Goal: Navigation & Orientation: Find specific page/section

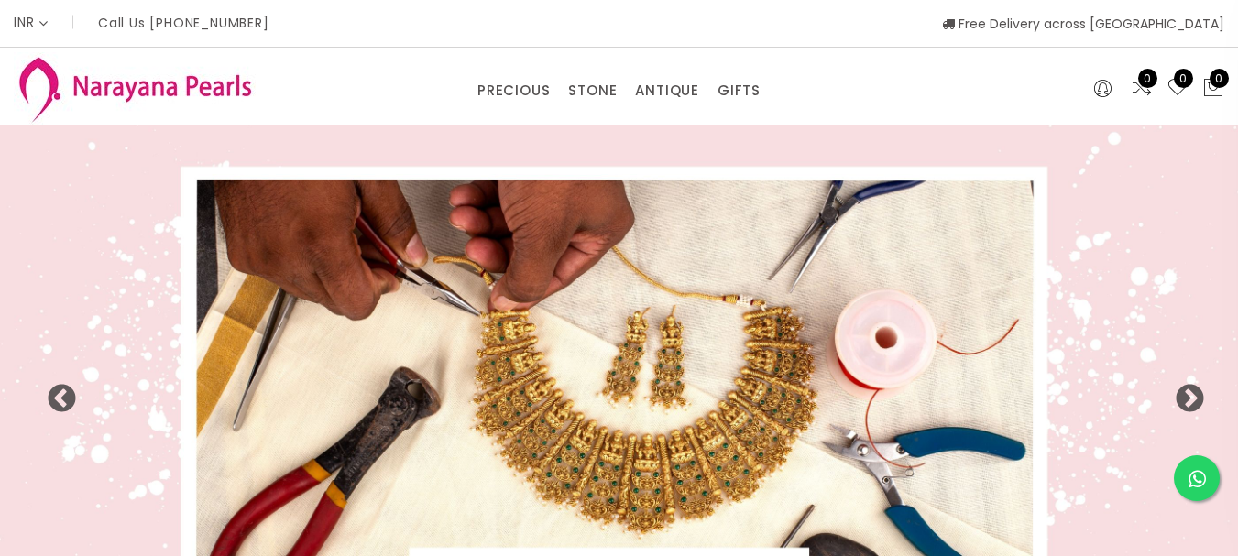
select select "INR"
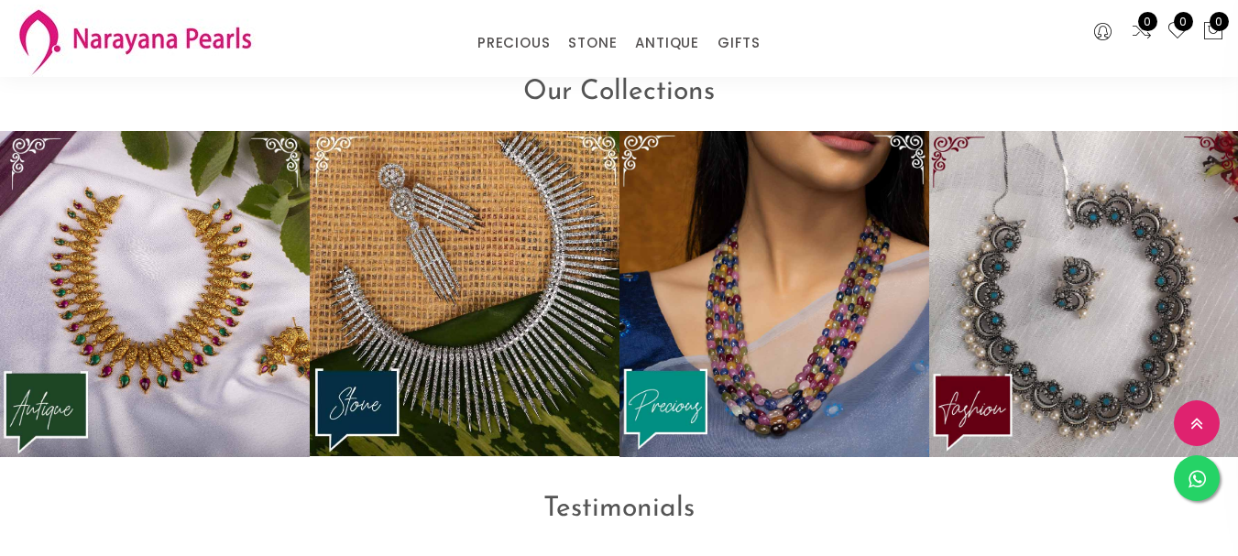
scroll to position [2214, 0]
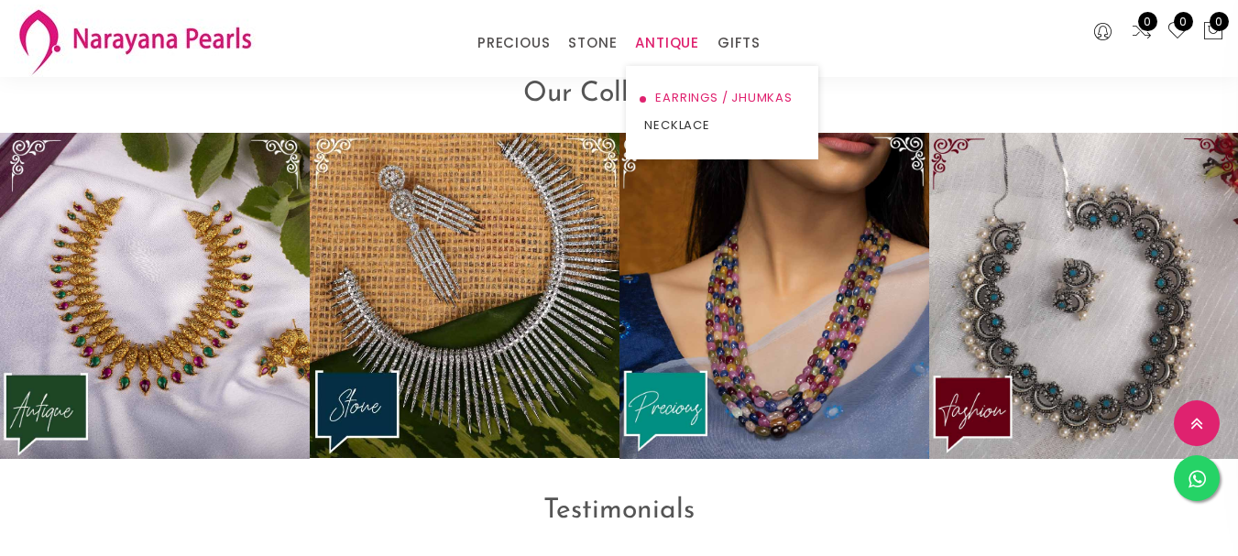
click at [689, 97] on link "EARRINGS / JHUMKAS" at bounding box center [722, 97] width 156 height 27
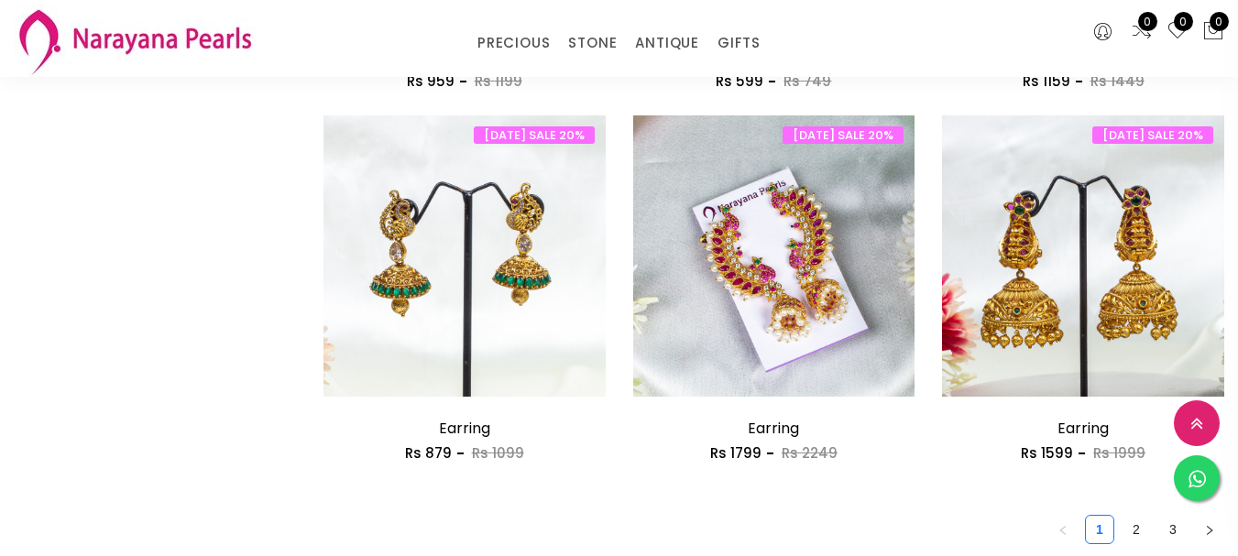
scroll to position [2474, 0]
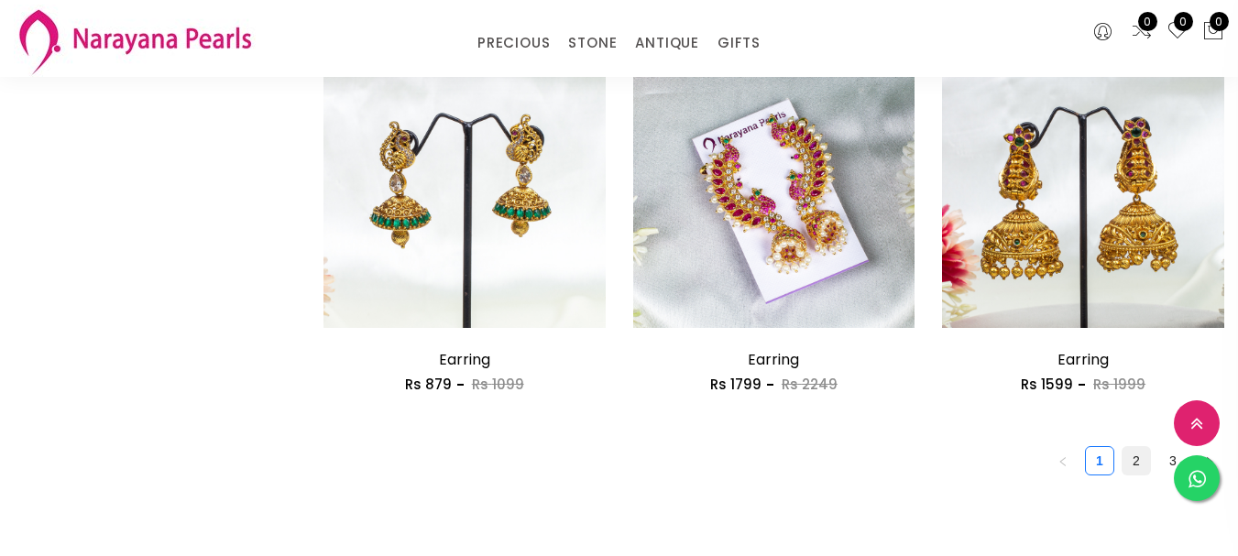
click at [1122, 447] on link "2" at bounding box center [1135, 460] width 27 height 27
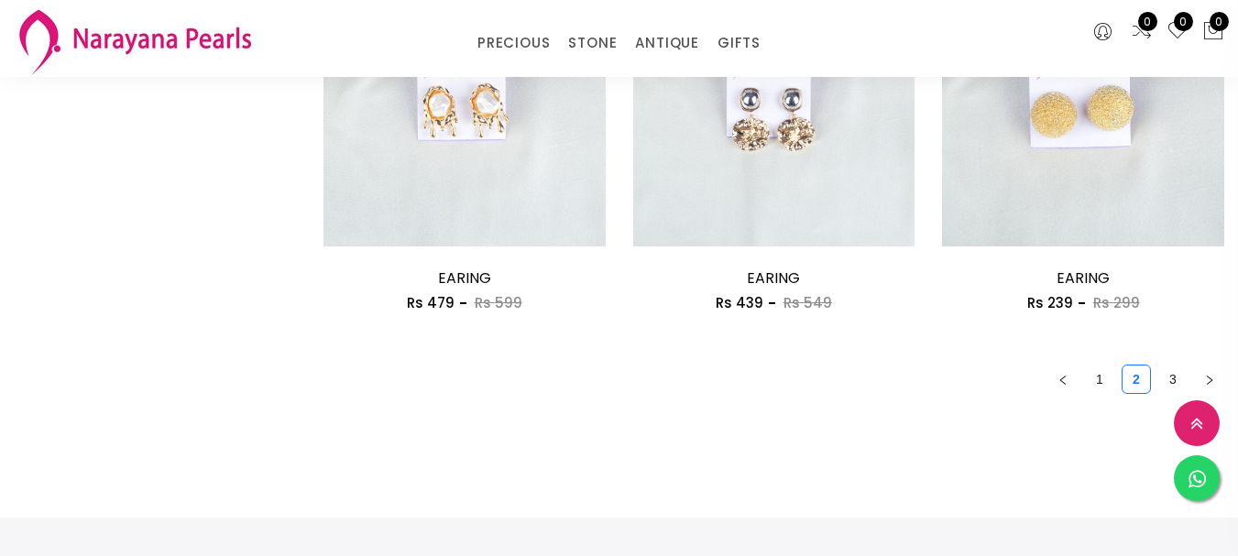
scroll to position [2565, 0]
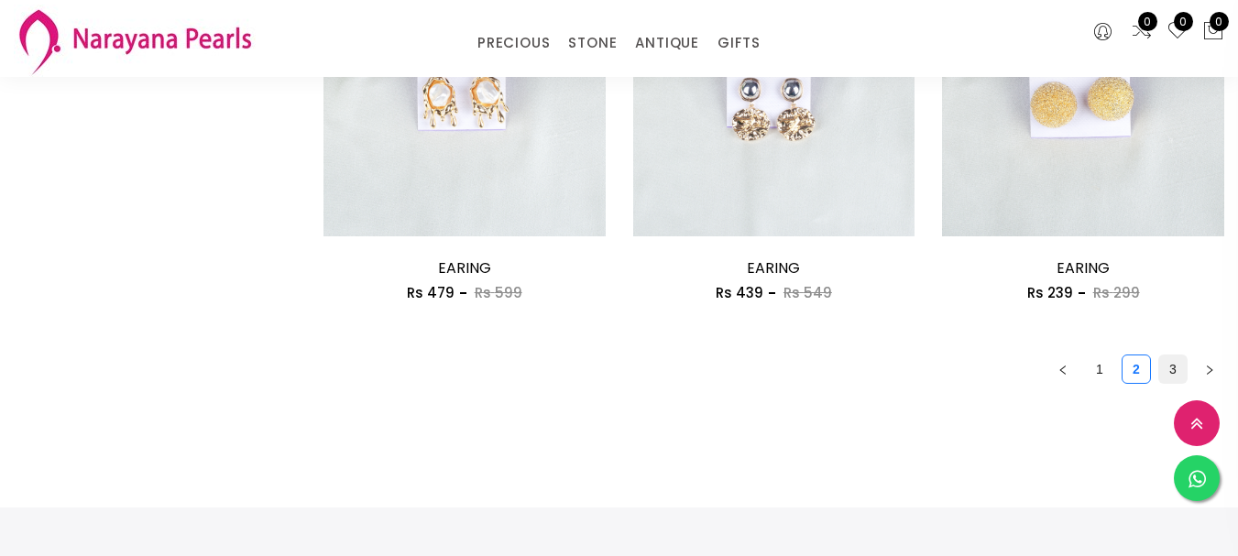
click at [1159, 355] on link "3" at bounding box center [1172, 368] width 27 height 27
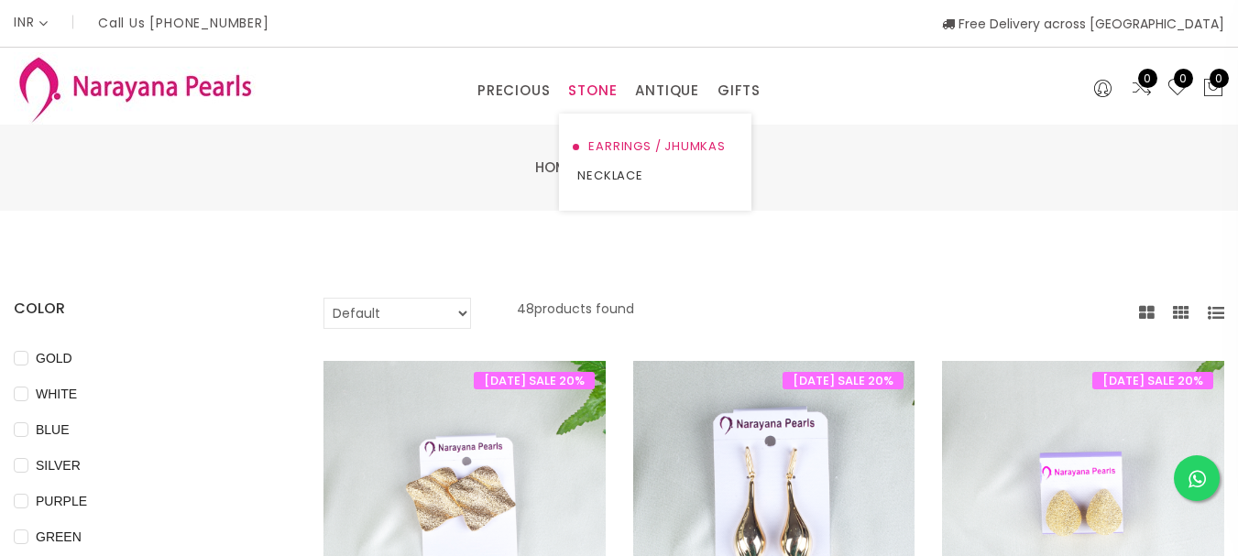
click at [595, 142] on link "EARRINGS / JHUMKAS" at bounding box center [655, 146] width 156 height 29
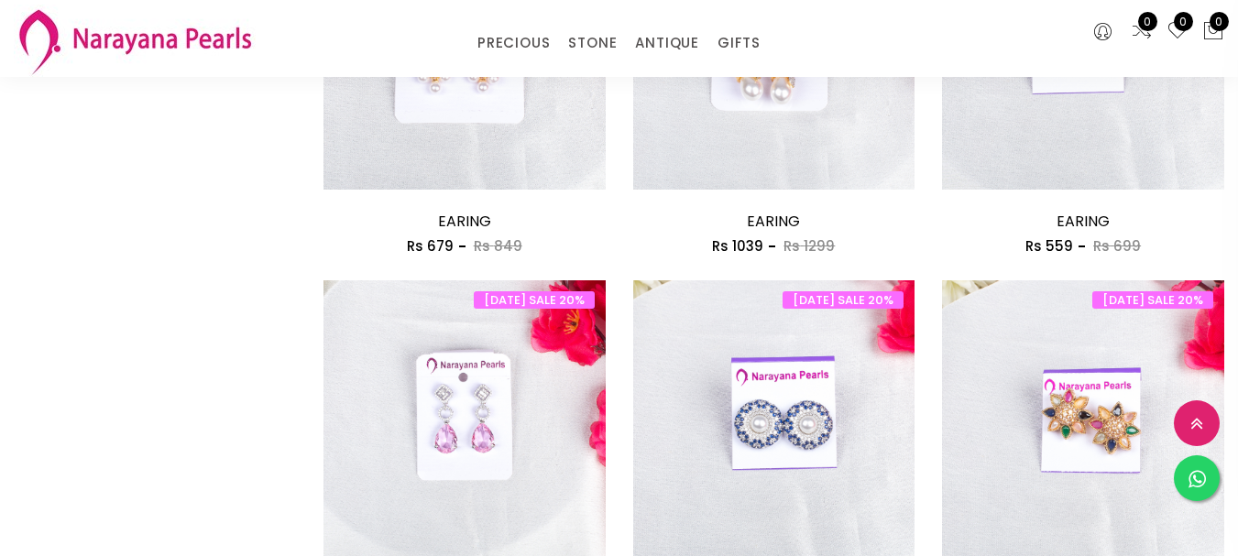
scroll to position [2266, 0]
